Goal: Check status: Check status

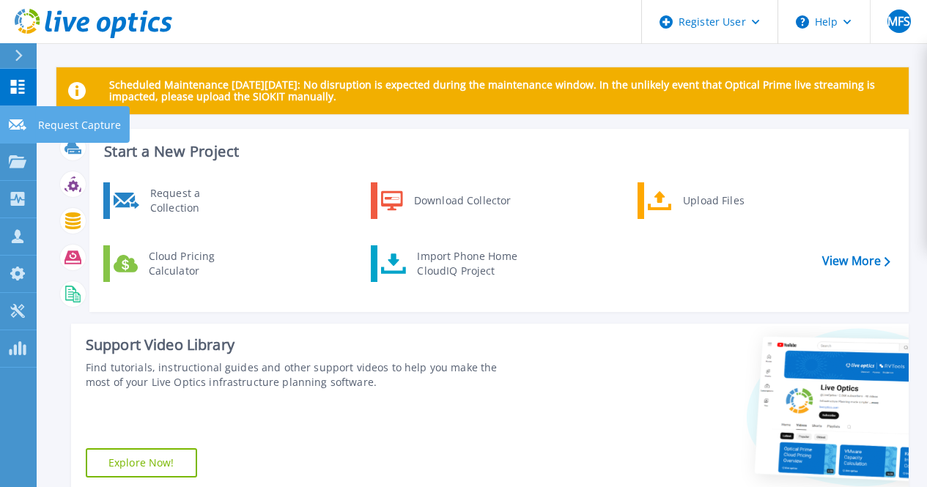
click at [18, 125] on icon at bounding box center [18, 124] width 18 height 11
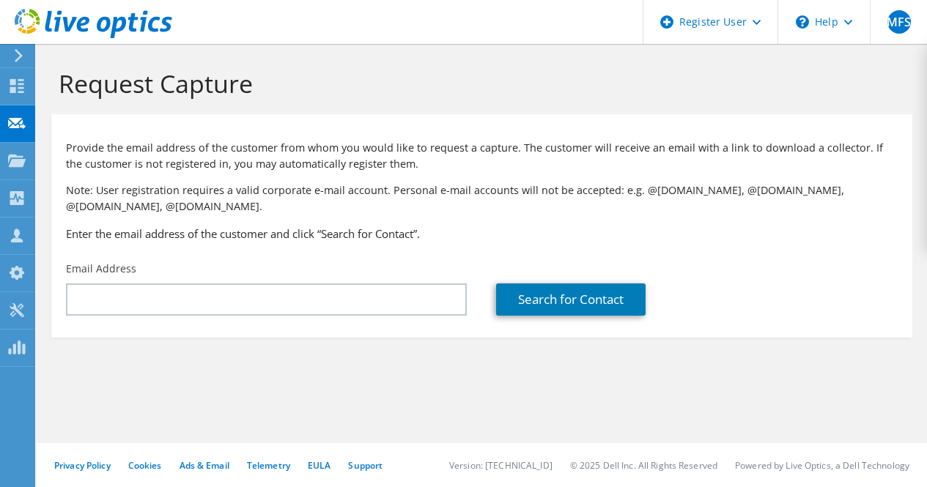
click at [22, 49] on icon at bounding box center [18, 55] width 11 height 13
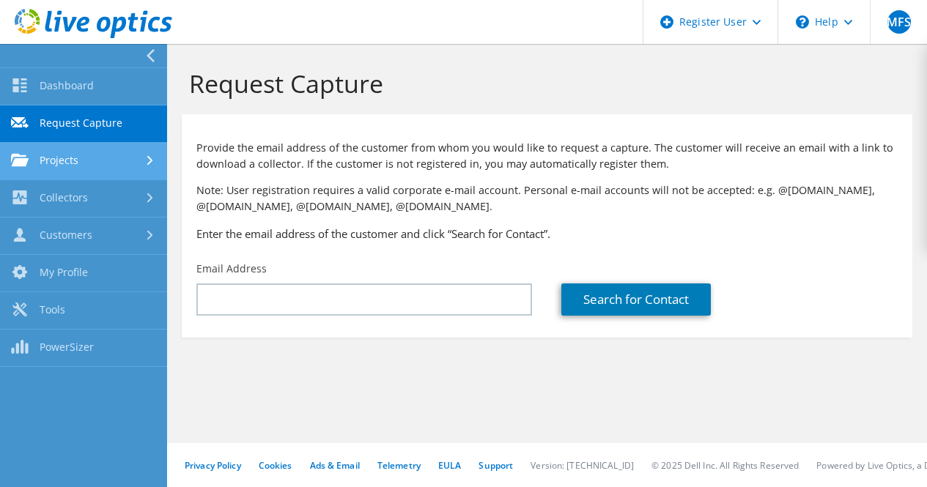
click at [65, 159] on link "Projects" at bounding box center [83, 161] width 167 height 37
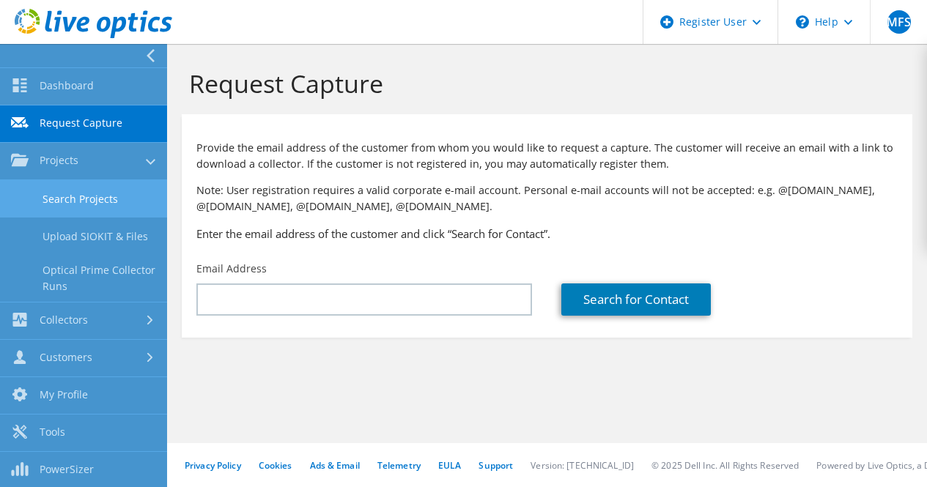
click at [127, 185] on link "Search Projects" at bounding box center [83, 198] width 167 height 37
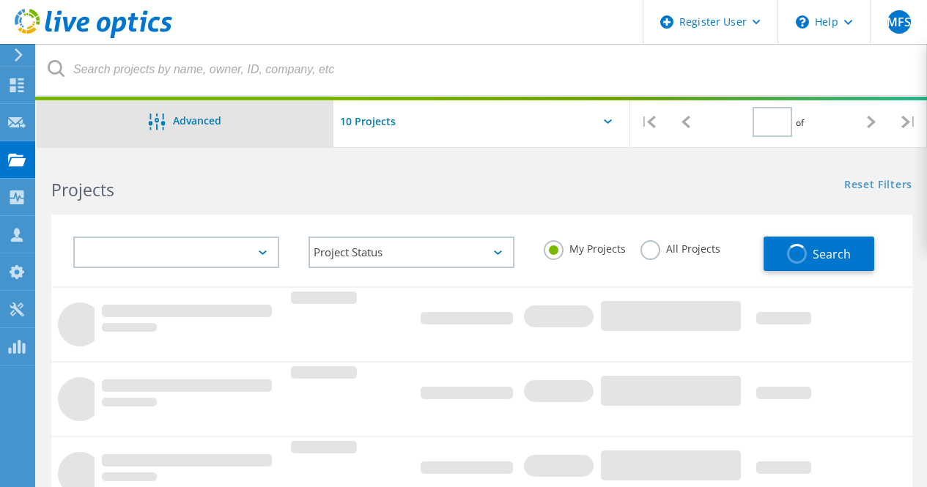
type input "1"
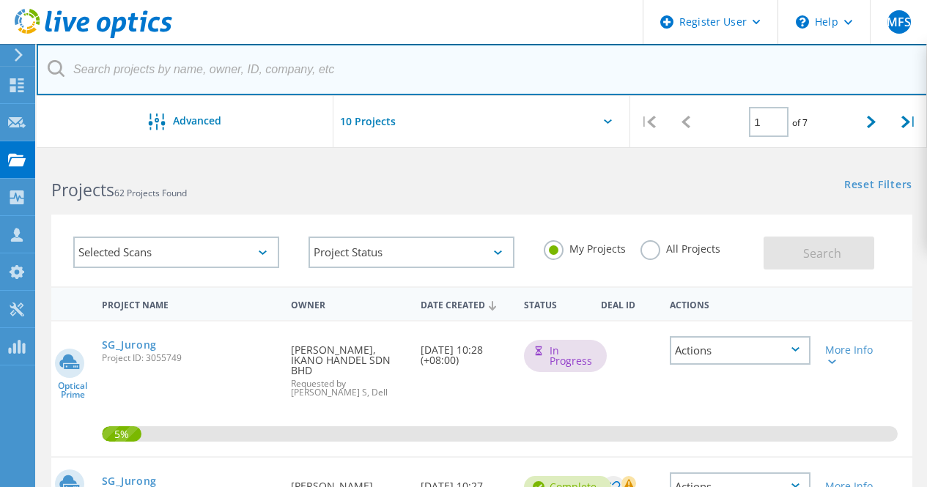
click at [219, 71] on input "text" at bounding box center [482, 69] width 891 height 51
paste input "2924346"
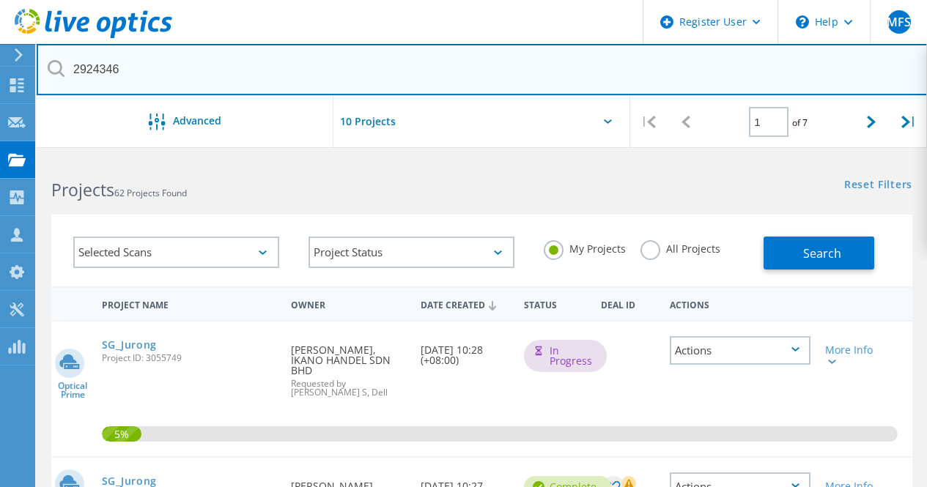
type input "2924346"
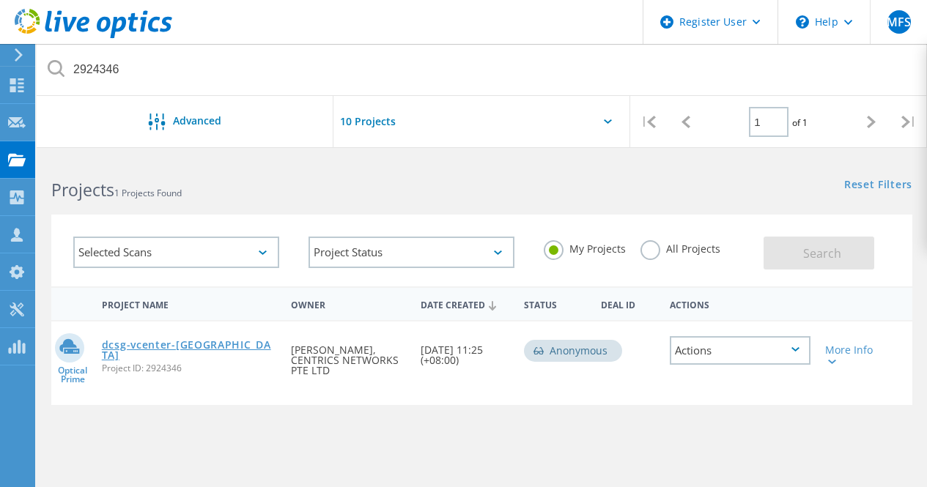
click at [159, 350] on link "dcsg-vcenter-pa" at bounding box center [189, 350] width 175 height 21
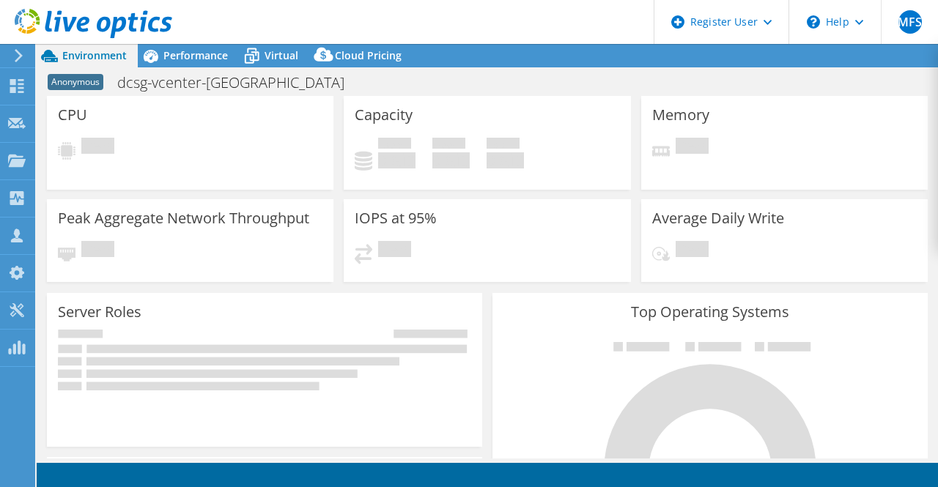
select select "USD"
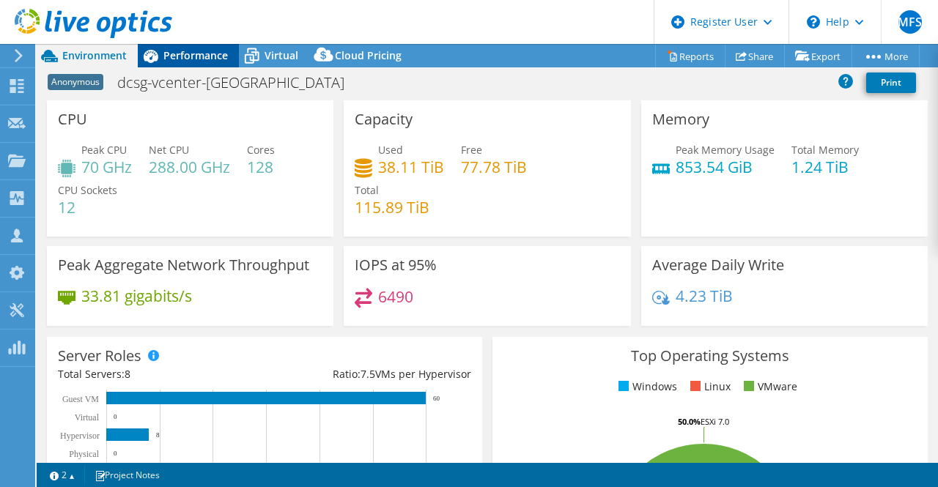
click at [177, 56] on span "Performance" at bounding box center [195, 55] width 64 height 14
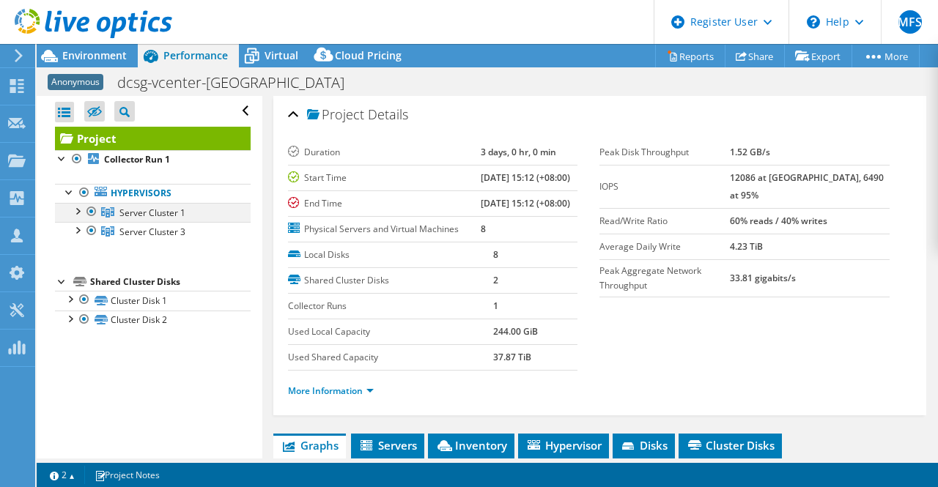
click at [92, 214] on div at bounding box center [91, 212] width 15 height 18
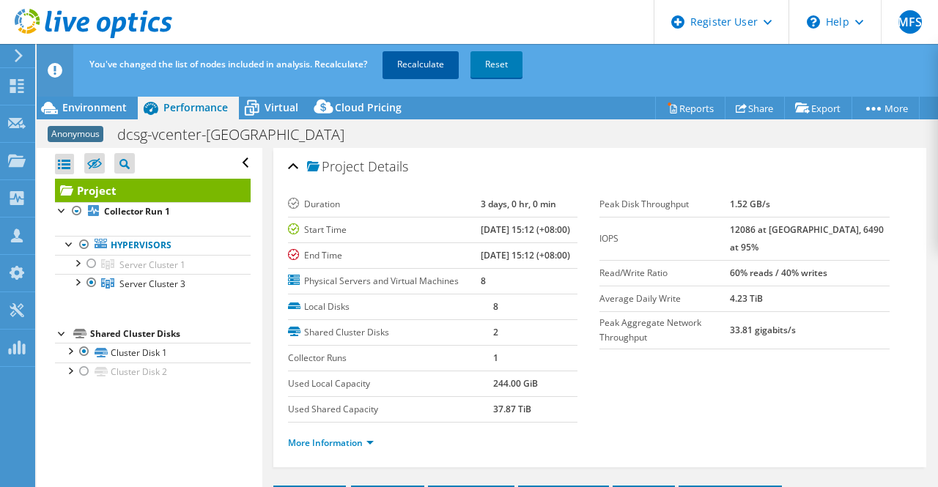
click at [420, 68] on link "Recalculate" at bounding box center [421, 64] width 76 height 26
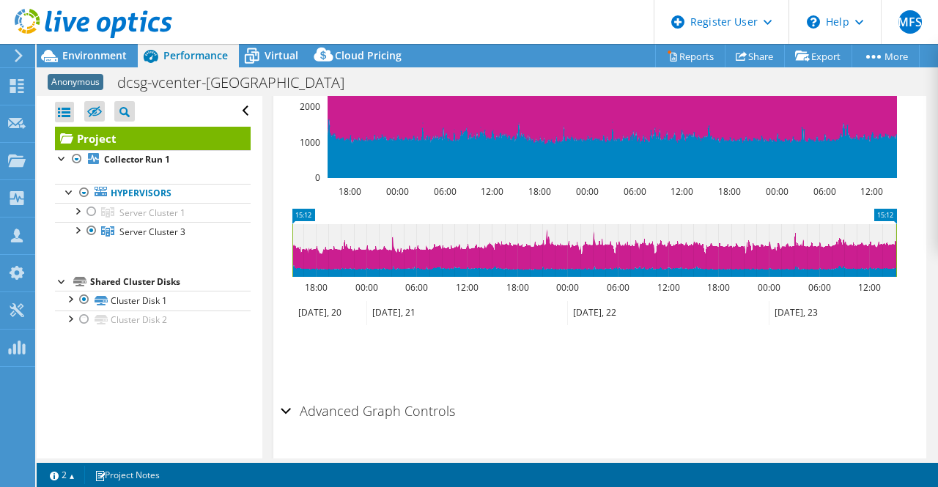
scroll to position [539, 0]
